Goal: Information Seeking & Learning: Learn about a topic

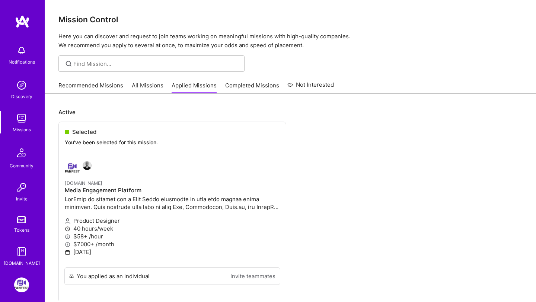
click at [91, 85] on link "Recommended Missions" at bounding box center [90, 88] width 65 height 12
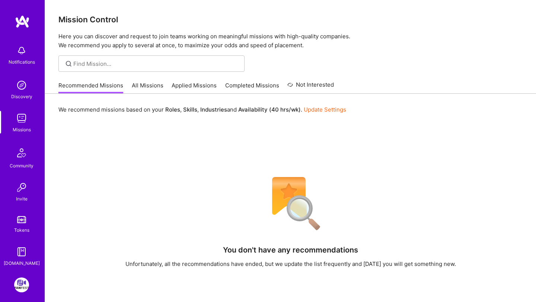
click at [153, 86] on link "All Missions" at bounding box center [148, 88] width 32 height 12
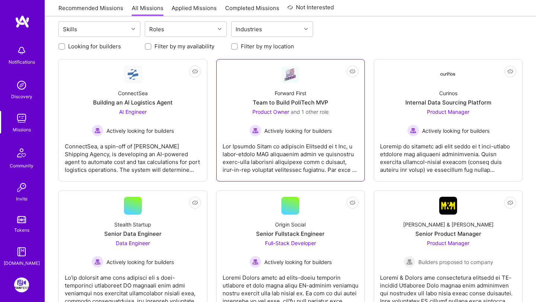
scroll to position [136, 0]
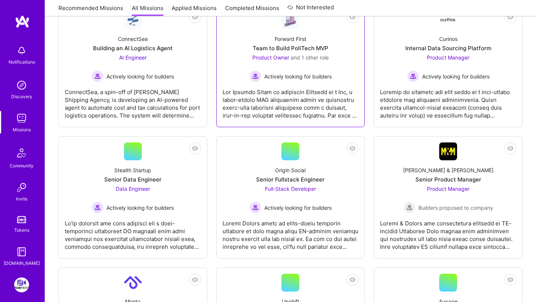
click at [245, 116] on div at bounding box center [291, 100] width 136 height 37
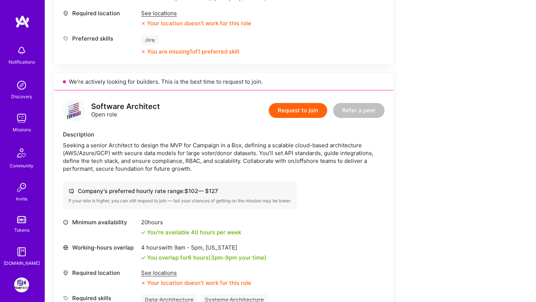
scroll to position [458, 0]
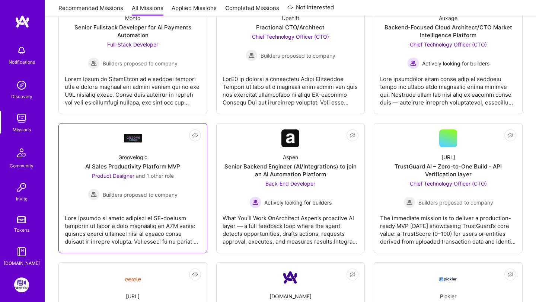
scroll to position [427, 0]
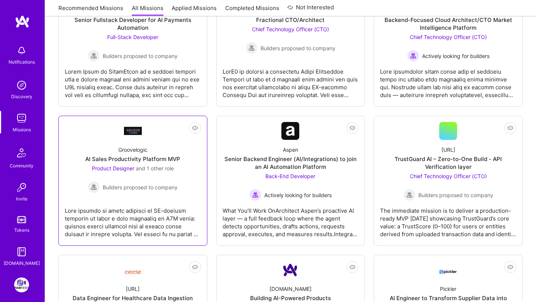
click at [186, 187] on div "Groovelogic AI Sales Productivity Platform MVP Product Designer and 1 other rol…" at bounding box center [133, 166] width 136 height 53
